Goal: Information Seeking & Learning: Learn about a topic

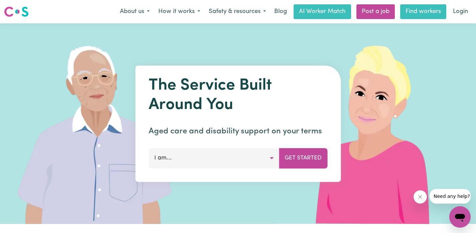
click at [412, 11] on link "Find workers" at bounding box center [423, 11] width 46 height 15
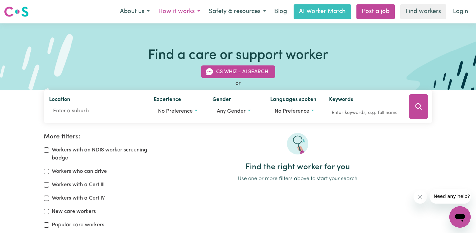
click at [178, 15] on button "How it works" at bounding box center [179, 12] width 50 height 14
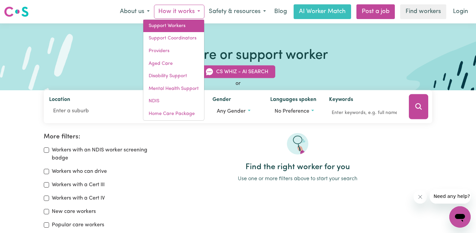
click at [173, 30] on link "Support Workers" at bounding box center [173, 26] width 61 height 13
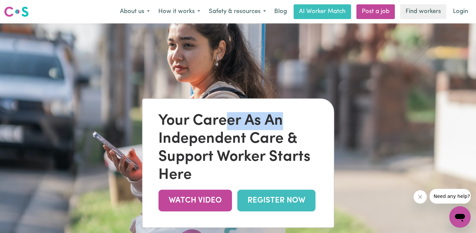
drag, startPoint x: 227, startPoint y: 124, endPoint x: 282, endPoint y: 125, distance: 55.2
click at [282, 125] on div "Your Career As An Independent Care & Support Worker Starts Here" at bounding box center [237, 148] width 159 height 72
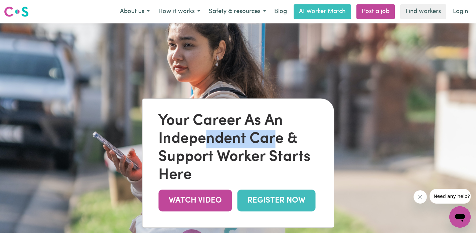
drag, startPoint x: 208, startPoint y: 147, endPoint x: 257, endPoint y: 156, distance: 50.0
click at [274, 144] on div "Your Career As An Independent Care & Support Worker Starts Here" at bounding box center [237, 148] width 159 height 72
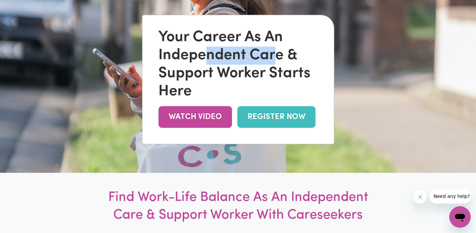
scroll to position [111, 0]
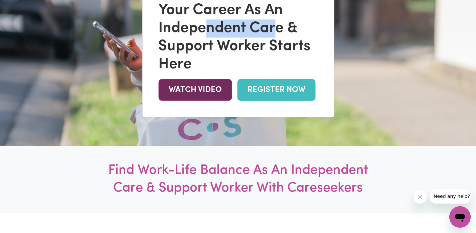
click at [202, 95] on link "WATCH VIDEO" at bounding box center [195, 90] width 74 height 22
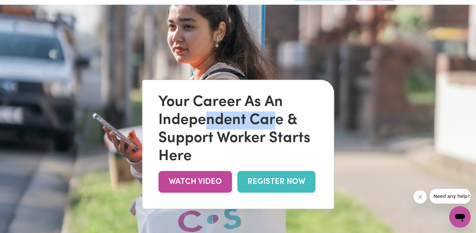
scroll to position [0, 0]
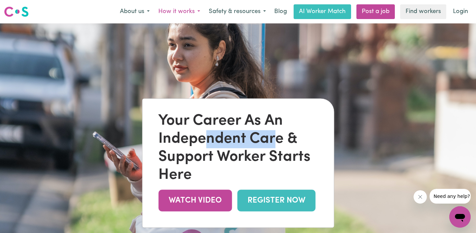
drag, startPoint x: 182, startPoint y: 7, endPoint x: 184, endPoint y: 11, distance: 4.3
click at [182, 7] on button "How it works" at bounding box center [179, 12] width 50 height 14
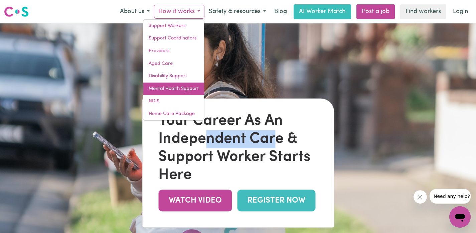
click at [179, 92] on link "Mental Health Support" at bounding box center [173, 89] width 61 height 13
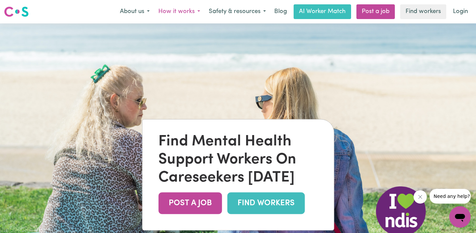
click at [180, 11] on button "How it works" at bounding box center [179, 12] width 50 height 14
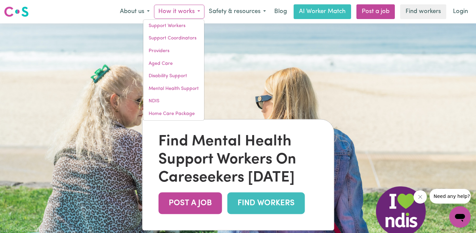
click at [183, 12] on button "How it works" at bounding box center [179, 12] width 50 height 14
